Goal: Check status

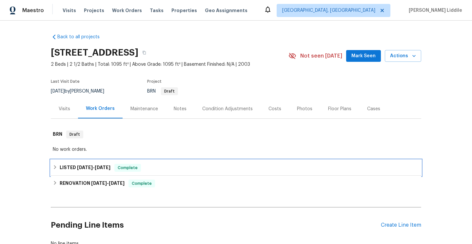
click at [141, 164] on div "Complete" at bounding box center [127, 168] width 27 height 8
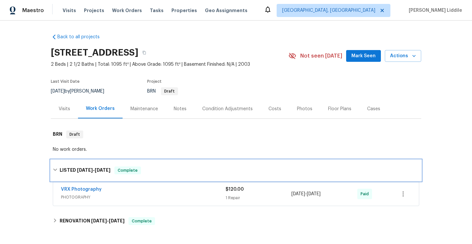
click at [142, 164] on div "LISTED [DATE] - [DATE] Complete" at bounding box center [236, 170] width 370 height 21
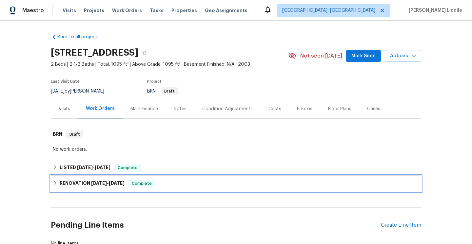
click at [138, 188] on div "RENOVATION [DATE] - [DATE] Complete" at bounding box center [236, 184] width 370 height 16
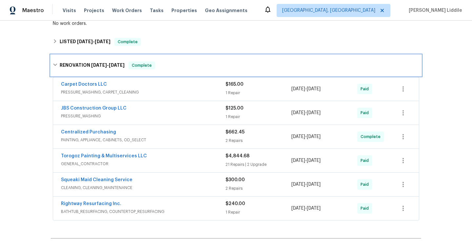
scroll to position [128, 0]
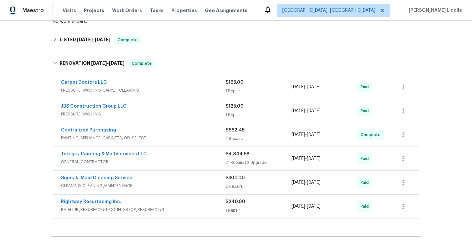
click at [142, 111] on span "PRESSURE_WASHING" at bounding box center [143, 114] width 164 height 7
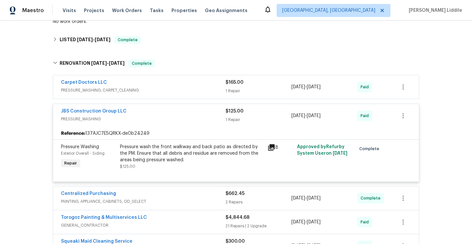
click at [142, 111] on div "JBS Construction Group LLC" at bounding box center [143, 112] width 164 height 8
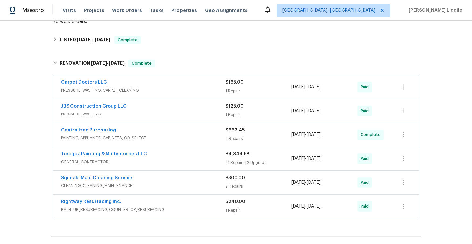
click at [137, 151] on span "Torogoz Painting & Multiservices LLC" at bounding box center [104, 154] width 86 height 7
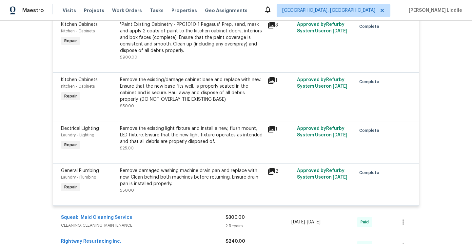
scroll to position [1440, 0]
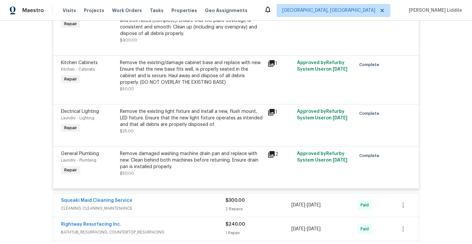
click at [271, 151] on icon at bounding box center [271, 154] width 7 height 7
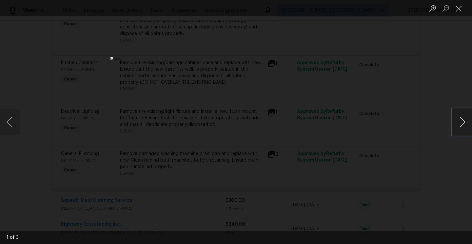
click at [459, 122] on button "Next image" at bounding box center [462, 122] width 20 height 26
click at [461, 8] on button "Close lightbox" at bounding box center [458, 8] width 13 height 11
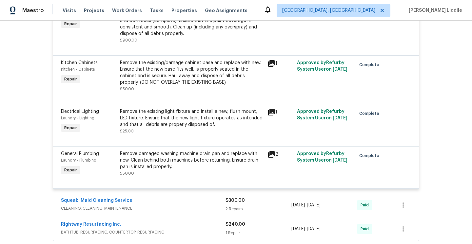
click at [94, 159] on span "Laundry - Plumbing" at bounding box center [78, 161] width 35 height 4
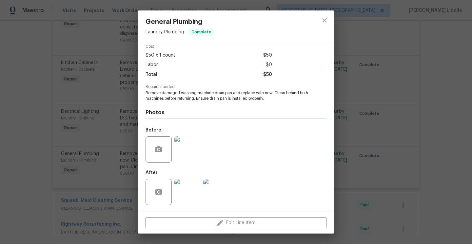
scroll to position [0, 0]
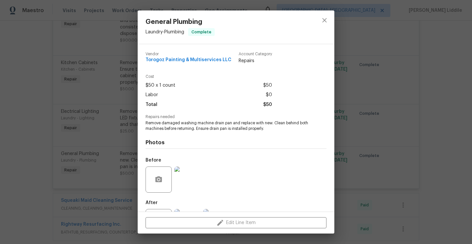
click at [211, 60] on span "Torogoz Painting & Multiservices LLC" at bounding box center [188, 60] width 86 height 5
click at [325, 18] on icon "close" at bounding box center [324, 20] width 8 height 8
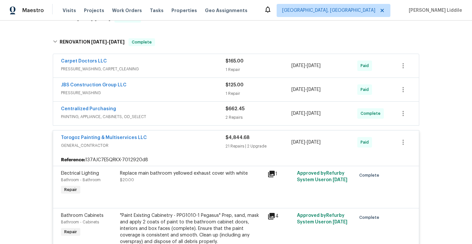
scroll to position [150, 0]
click at [130, 136] on link "Torogoz Painting & Multiservices LLC" at bounding box center [104, 137] width 86 height 5
